Goal: Information Seeking & Learning: Learn about a topic

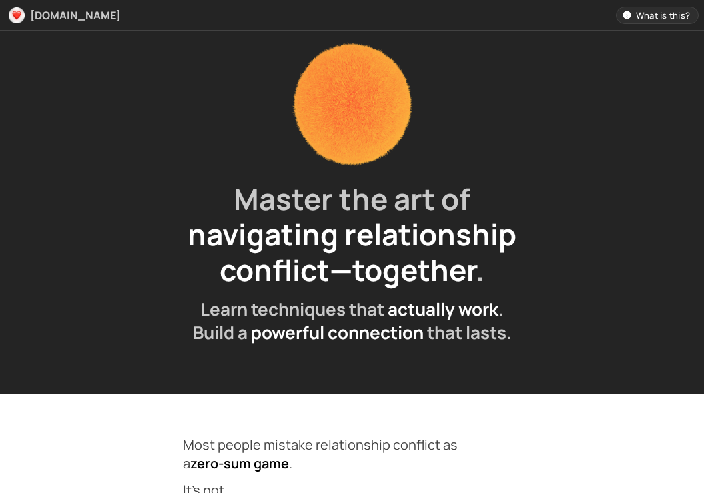
scroll to position [31, 0]
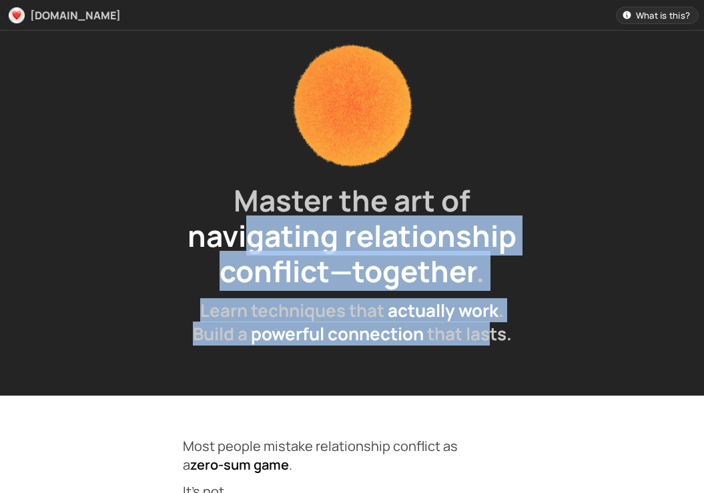
drag, startPoint x: 488, startPoint y: 334, endPoint x: 254, endPoint y: 195, distance: 273.1
click at [254, 200] on div "Master the art of navigating relationship conflict—together . Learn techniques …" at bounding box center [352, 187] width 339 height 332
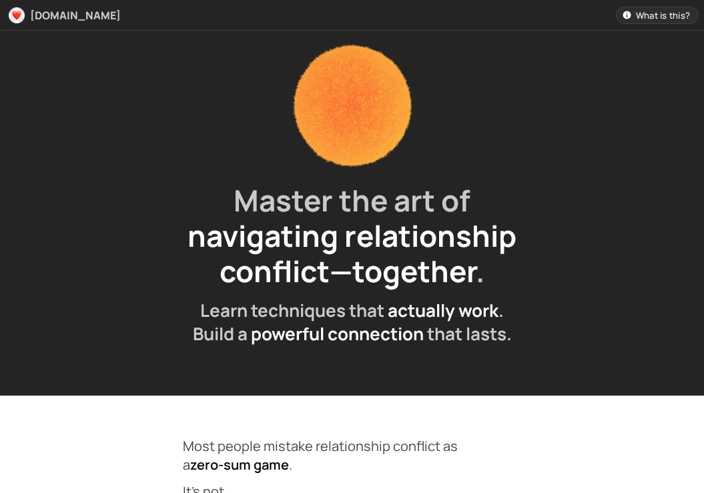
click at [272, 248] on span "navigating relationship conflict—together" at bounding box center [351, 253] width 329 height 75
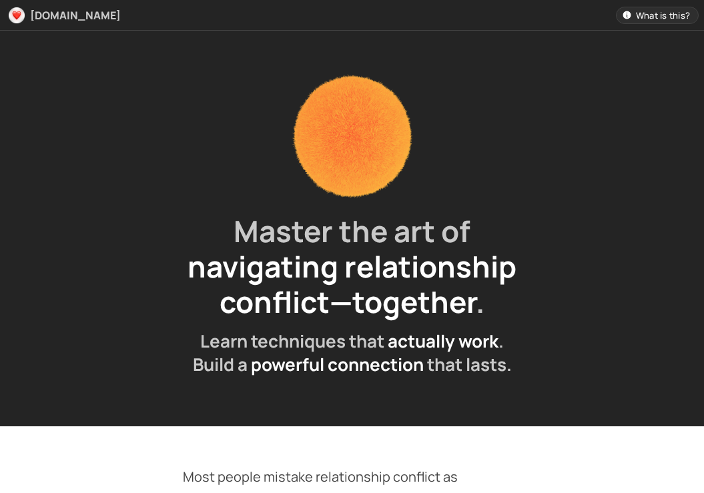
scroll to position [214, 0]
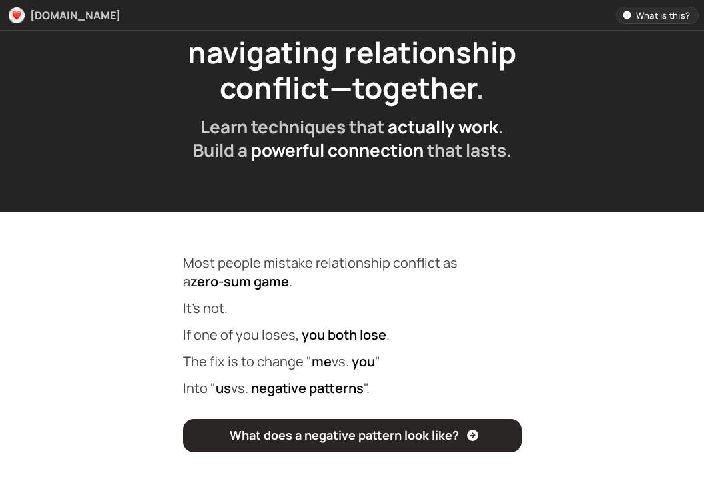
click at [65, 16] on span "[DOMAIN_NAME]" at bounding box center [75, 15] width 91 height 11
click at [346, 436] on span "What does a negative pattern look like?" at bounding box center [345, 435] width 230 height 17
